Goal: Task Accomplishment & Management: Use online tool/utility

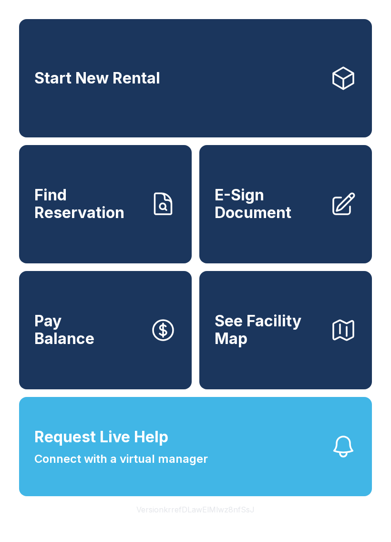
click at [367, 24] on link "Start New Rental" at bounding box center [195, 78] width 353 height 118
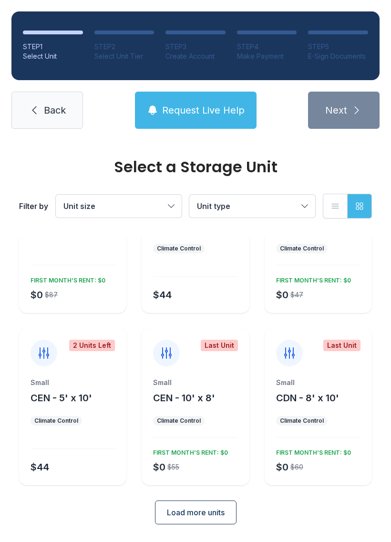
scroll to position [83, 0]
click at [186, 109] on span "Request Live Help" at bounding box center [203, 110] width 83 height 13
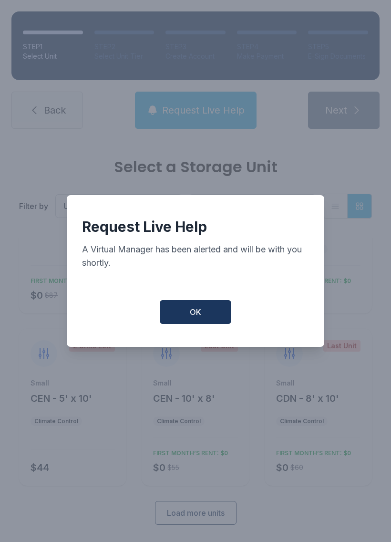
click at [213, 323] on button "OK" at bounding box center [196, 312] width 72 height 24
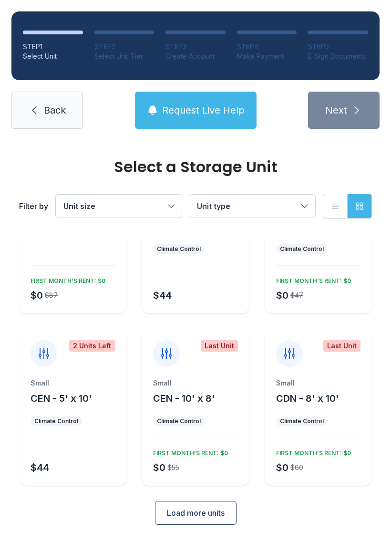
click at [157, 109] on icon "button" at bounding box center [152, 109] width 11 height 11
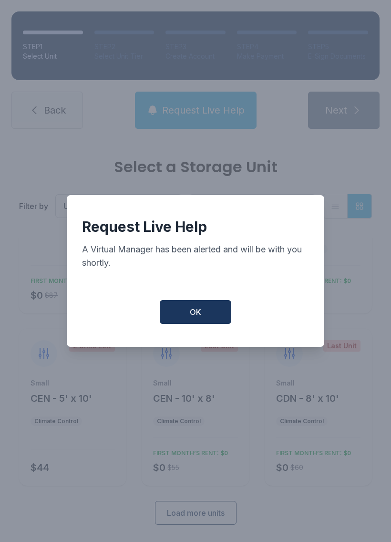
click at [171, 317] on button "OK" at bounding box center [196, 312] width 72 height 24
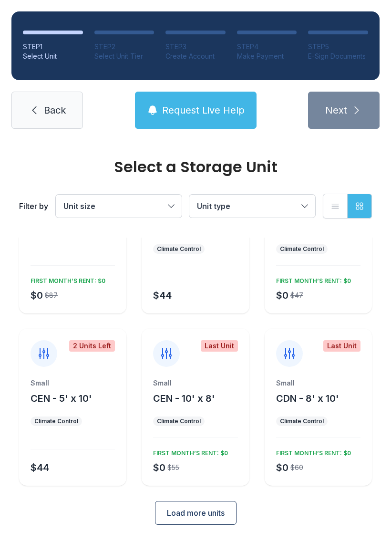
click at [167, 113] on span "Request Live Help" at bounding box center [203, 110] width 83 height 13
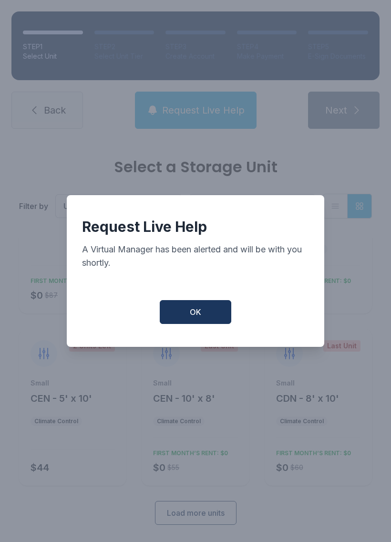
click at [181, 317] on button "OK" at bounding box center [196, 312] width 72 height 24
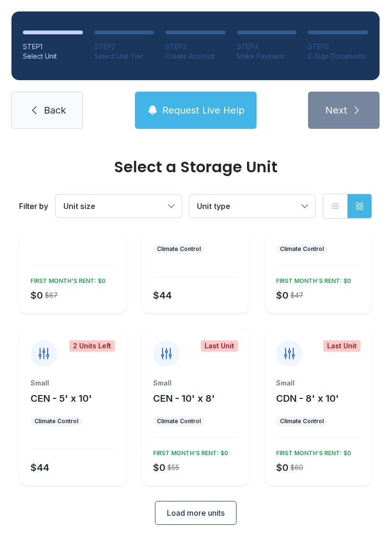
click at [178, 113] on span "Request Live Help" at bounding box center [203, 110] width 83 height 13
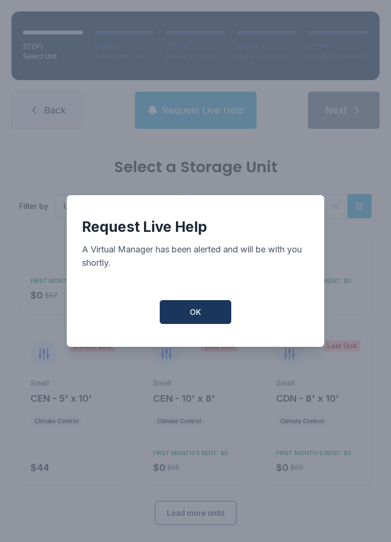
click at [206, 317] on button "OK" at bounding box center [196, 312] width 72 height 24
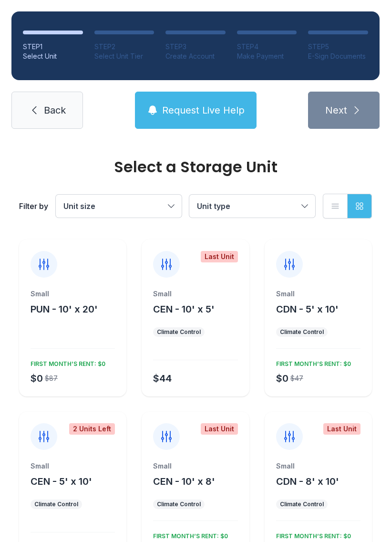
scroll to position [0, 0]
click at [221, 113] on span "Request Live Help" at bounding box center [203, 110] width 83 height 13
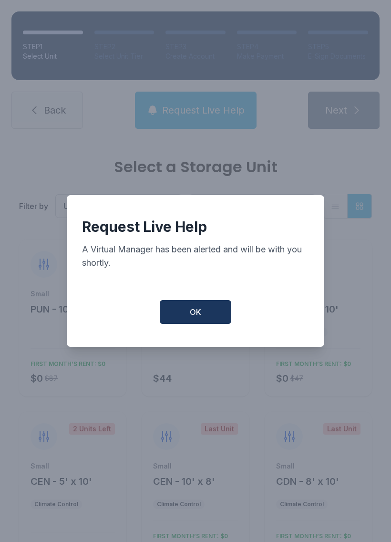
click at [208, 315] on button "OK" at bounding box center [196, 312] width 72 height 24
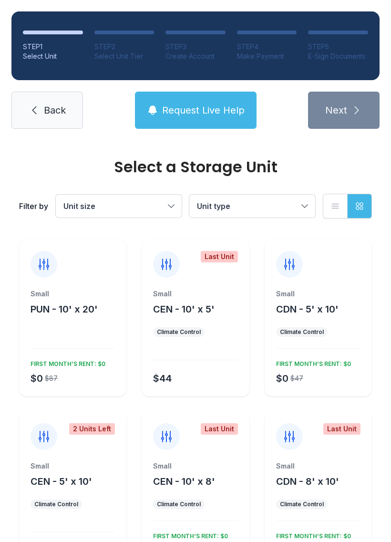
click at [67, 102] on link "Back" at bounding box center [47, 110] width 72 height 37
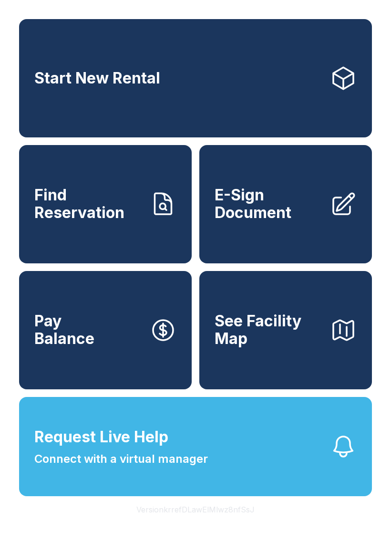
click at [250, 474] on button "Request Live Help Connect with a virtual manager" at bounding box center [195, 446] width 353 height 99
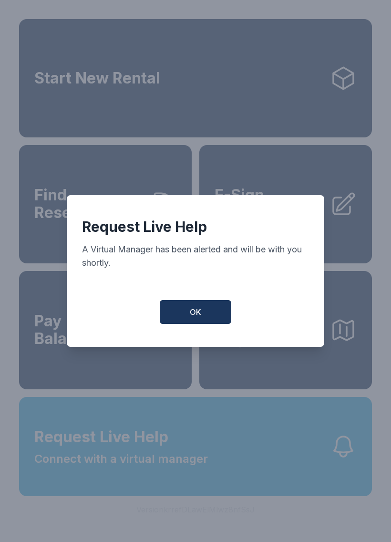
click at [208, 316] on button "OK" at bounding box center [196, 312] width 72 height 24
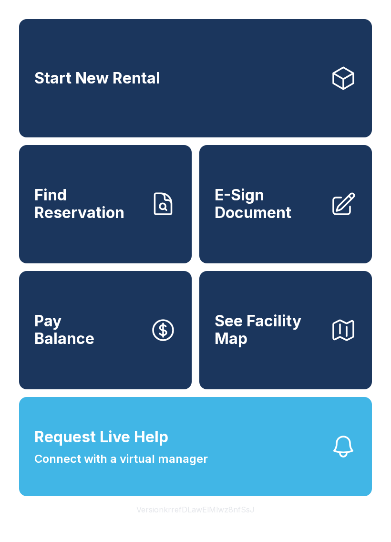
click at [286, 488] on button "Request Live Help Connect with a virtual manager" at bounding box center [195, 446] width 353 height 99
